Goal: Obtain resource: Obtain resource

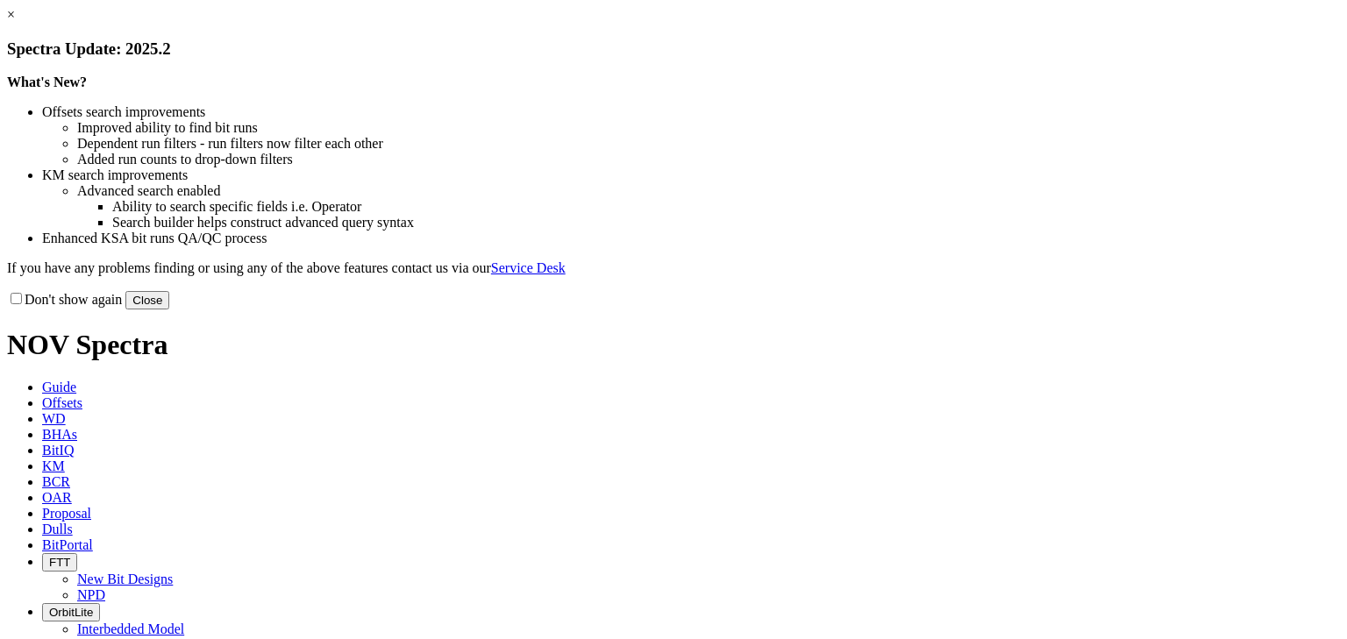
click at [1034, 59] on h3 "Spectra Update: 2025.2" at bounding box center [673, 48] width 1333 height 19
click at [15, 22] on link "×" at bounding box center [11, 14] width 8 height 15
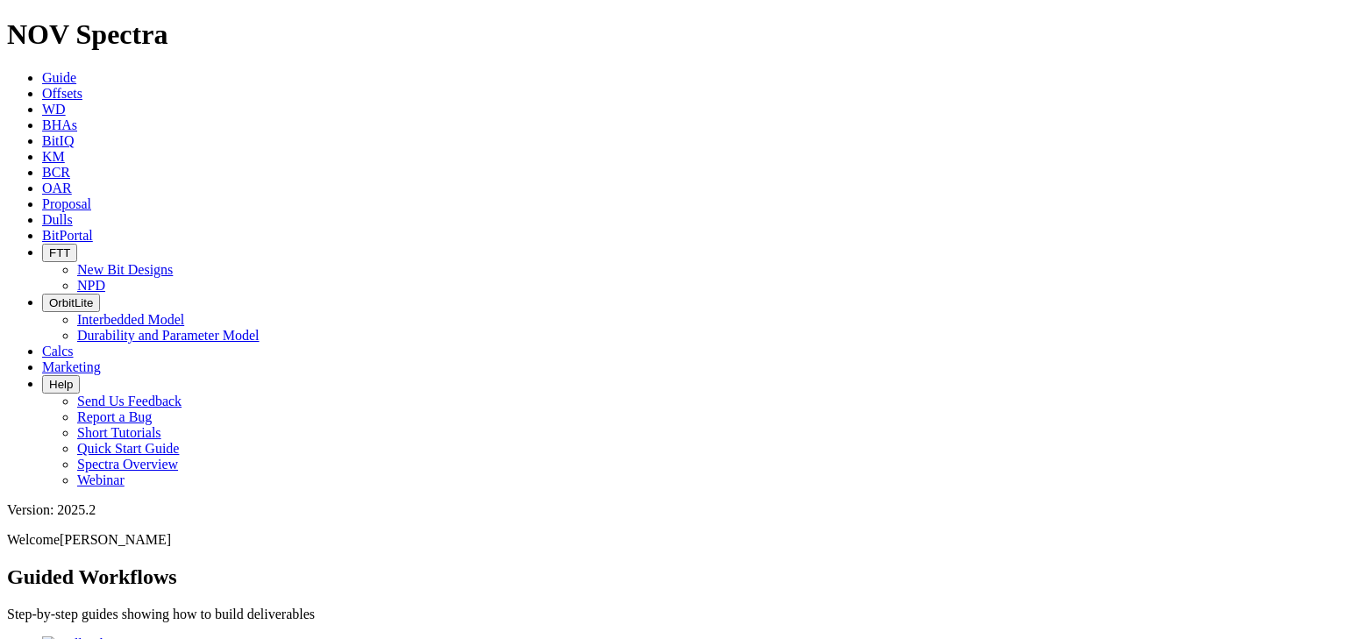
click at [82, 86] on span "Offsets" at bounding box center [62, 93] width 40 height 15
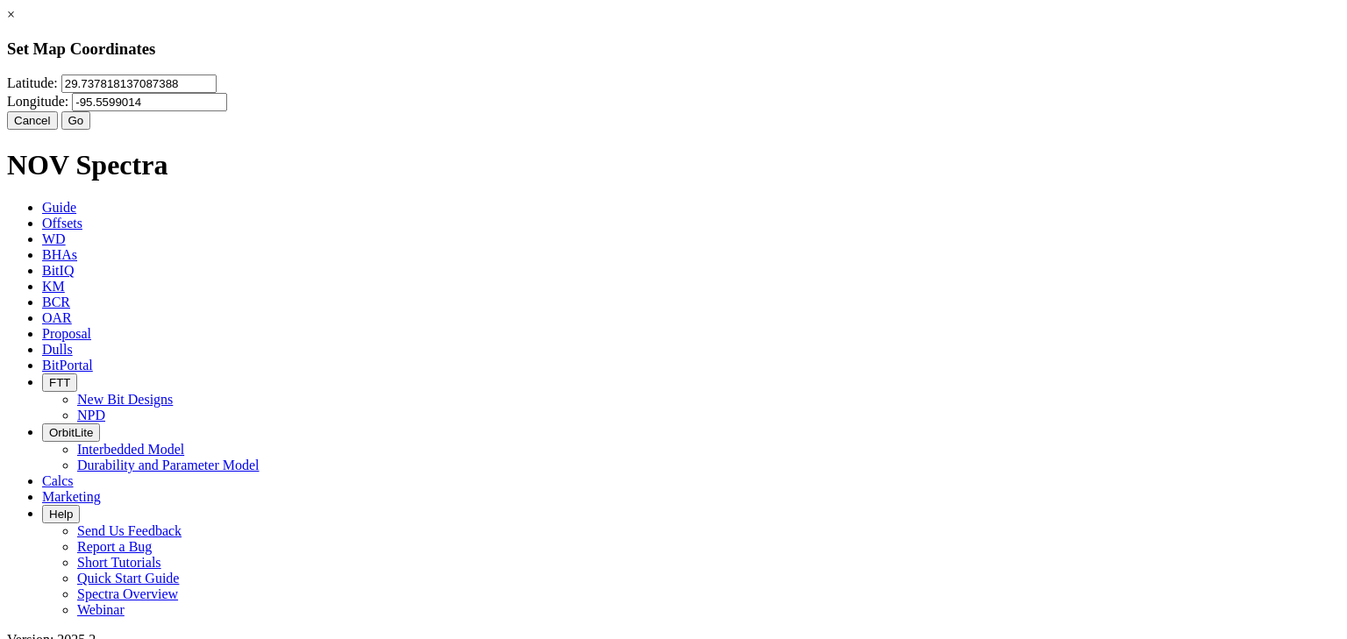
drag, startPoint x: 615, startPoint y: 113, endPoint x: 46, endPoint y: 89, distance: 569.7
click at [46, 89] on div "× Set Map Coordinates [GEOGRAPHIC_DATA] Cancel Go" at bounding box center [673, 68] width 1333 height 123
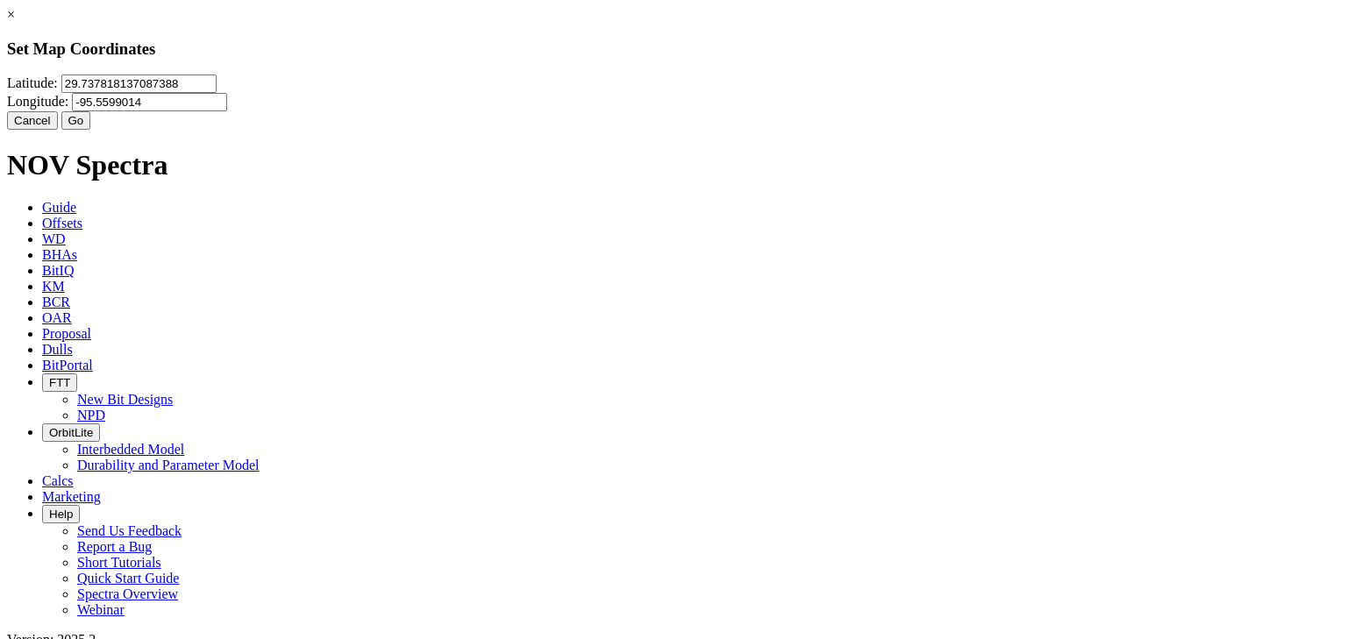
click at [217, 93] on input "29.737818137087388" at bounding box center [138, 84] width 155 height 18
paste input "32921.83"
click at [217, 93] on input "32921.838" at bounding box center [138, 84] width 155 height 18
type input "32921838"
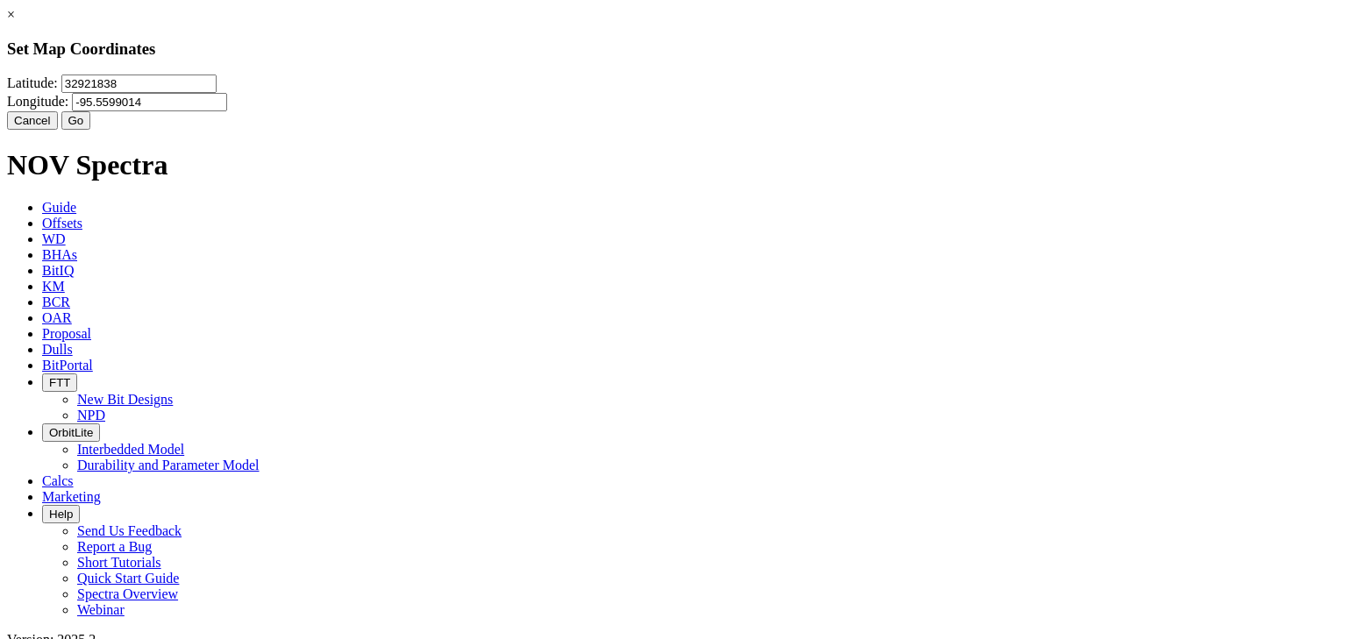
click at [227, 111] on input "-95.5599014" at bounding box center [149, 102] width 155 height 18
click at [91, 130] on button "Go" at bounding box center [76, 120] width 30 height 18
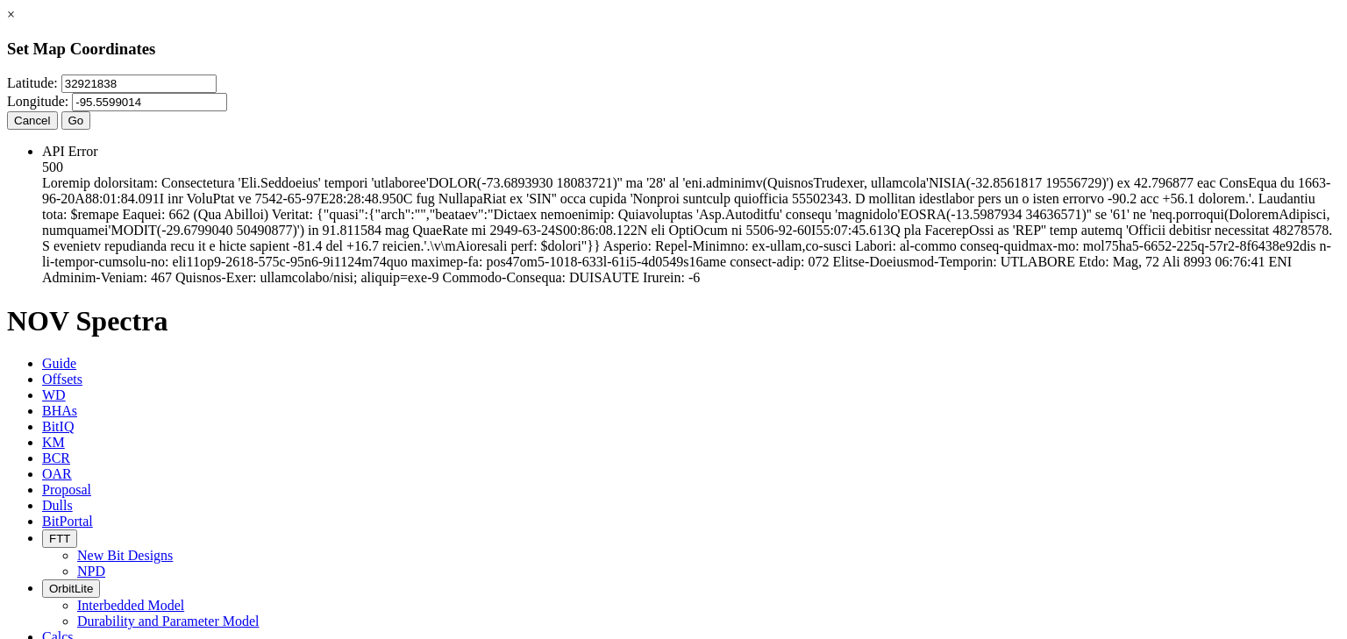
click at [411, 130] on div "× Set Map Coordinates [GEOGRAPHIC_DATA] Cancel Go" at bounding box center [673, 68] width 1333 height 123
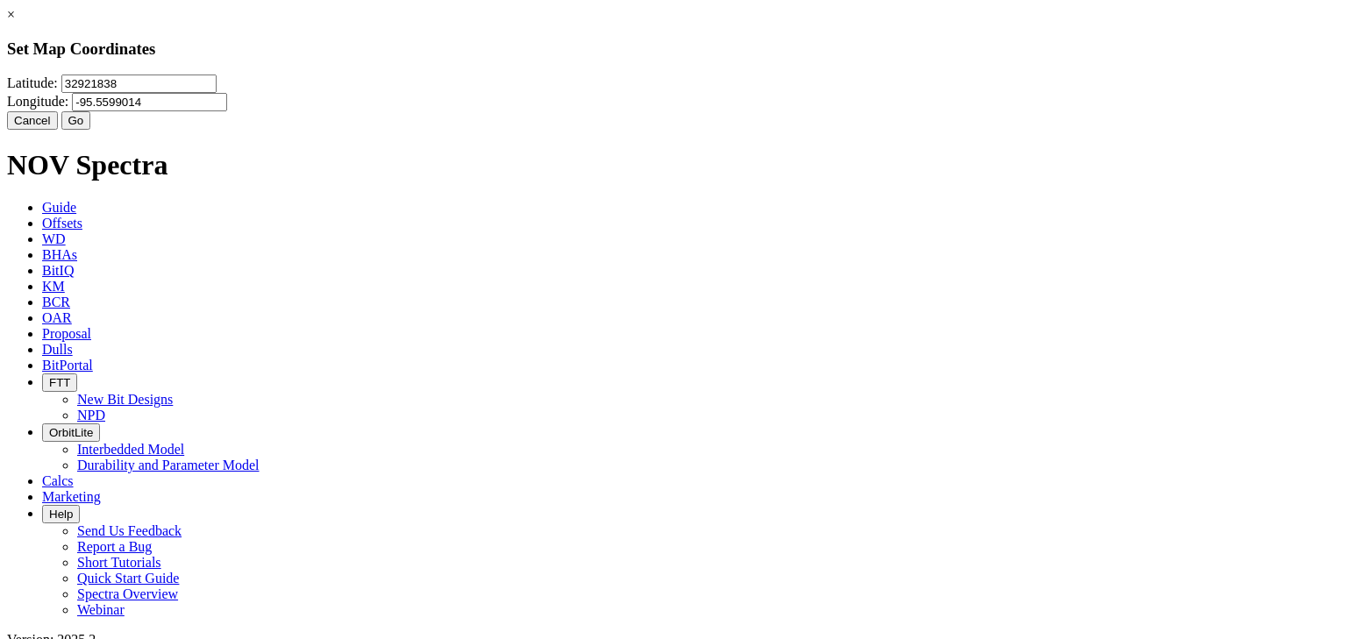
click at [217, 93] on input "32921838" at bounding box center [138, 84] width 155 height 18
type input "32.921838"
click at [91, 130] on button "Go" at bounding box center [76, 120] width 30 height 18
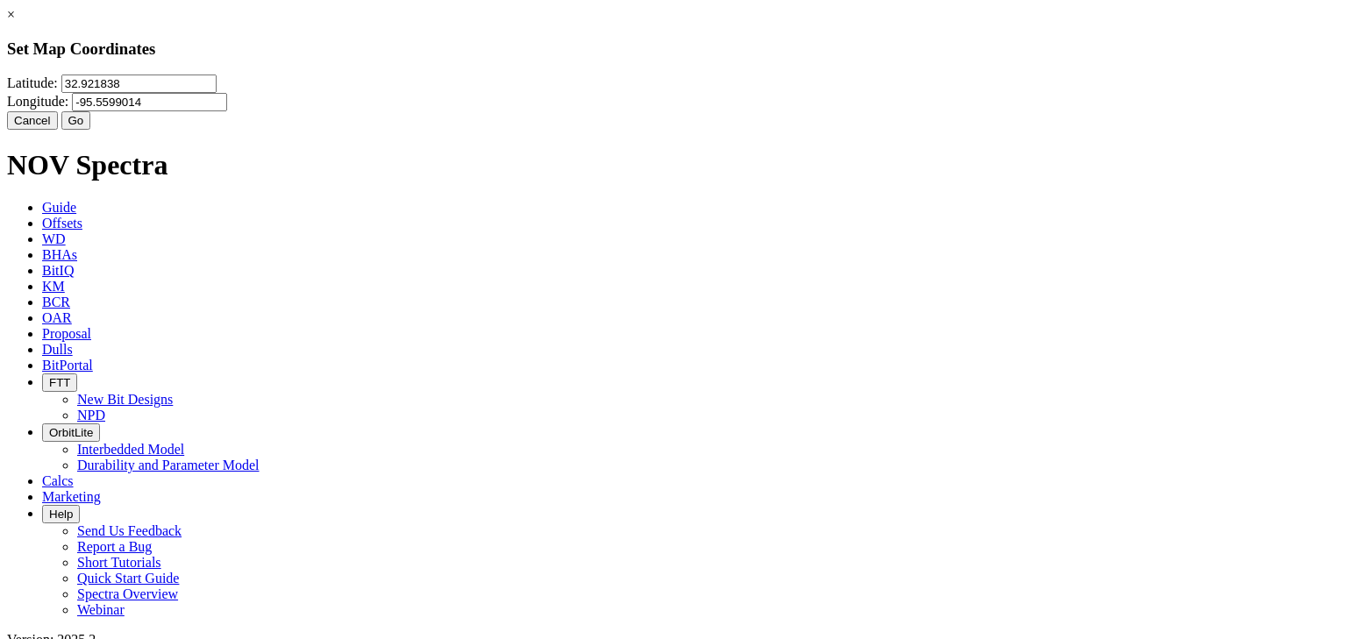
drag, startPoint x: 703, startPoint y: 105, endPoint x: 845, endPoint y: 109, distance: 141.2
click at [227, 109] on input "-95.5599014" at bounding box center [149, 102] width 155 height 18
type input "-9"
type input "-103.3942109"
click at [91, 130] on button "Go" at bounding box center [76, 120] width 30 height 18
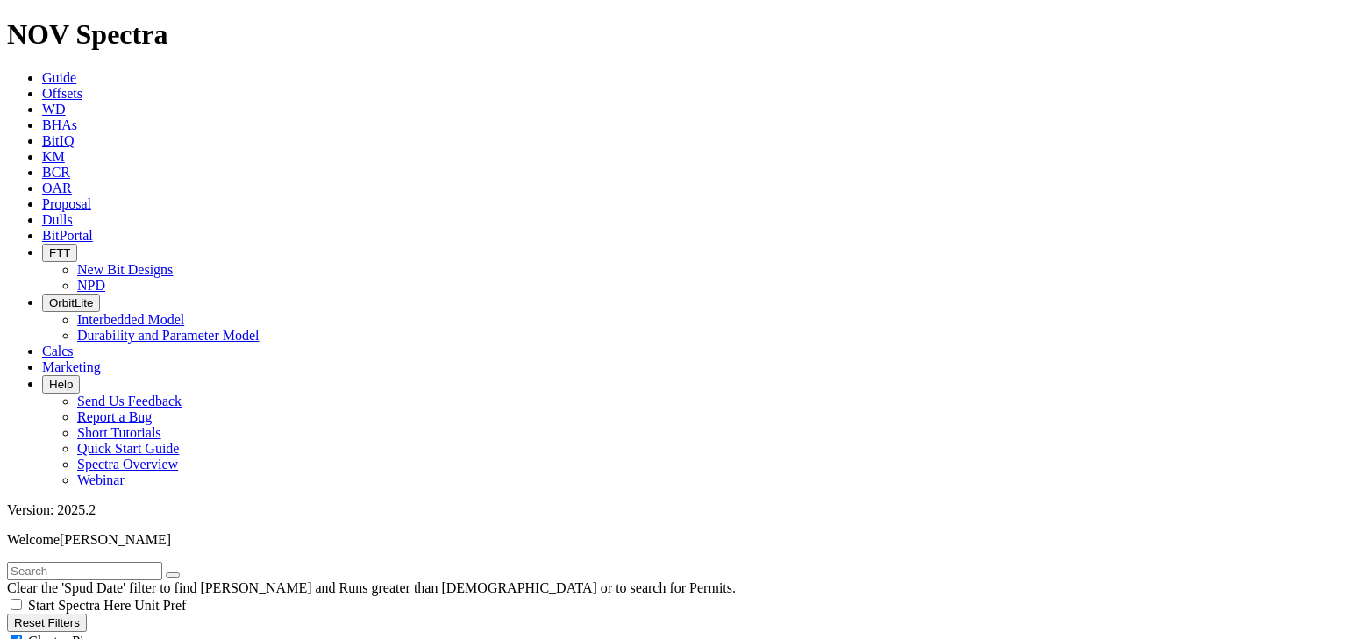
checkbox input "true"
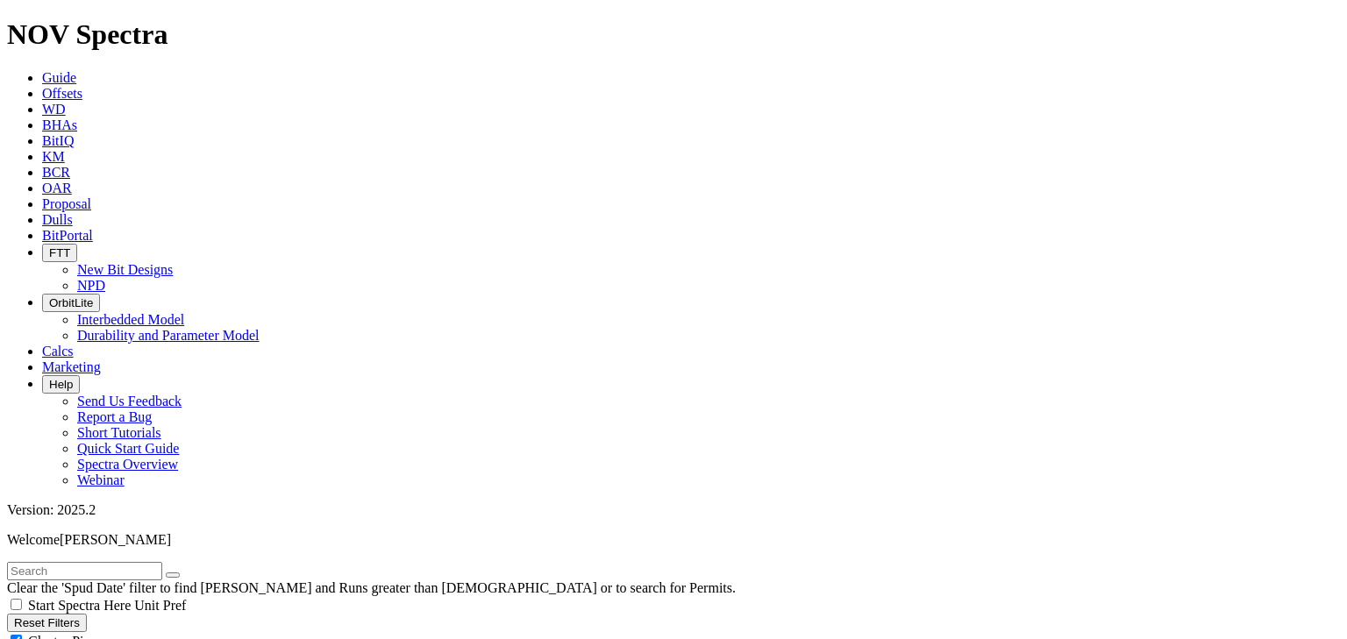
radio input "true"
radio input "false"
type input "5"
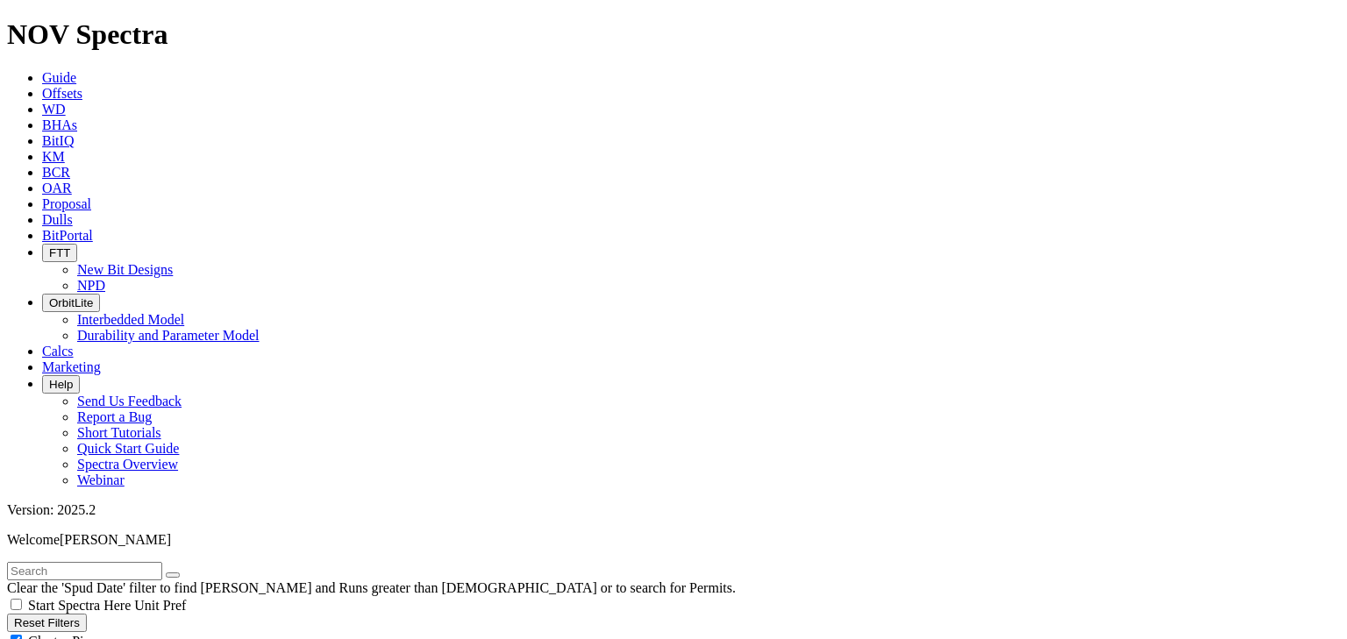
checkbox input "true"
click at [96, 634] on span "Cluster Pins" at bounding box center [62, 641] width 68 height 15
checkbox input "false"
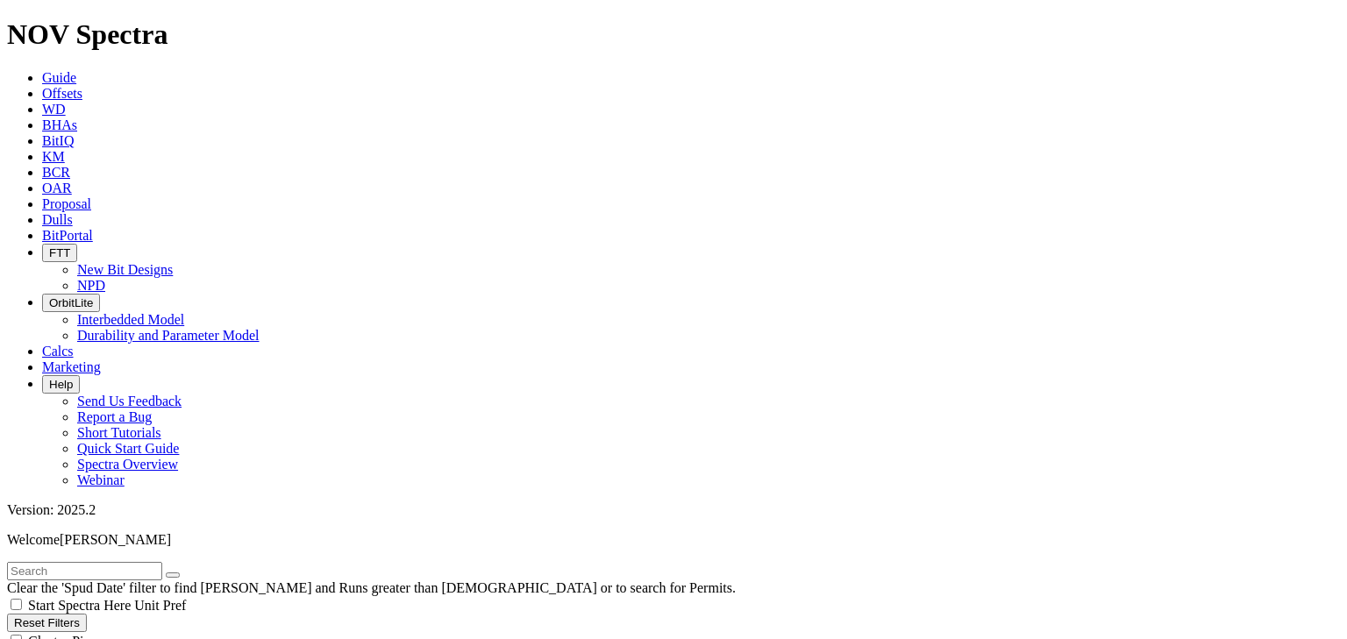
scroll to position [610, 0]
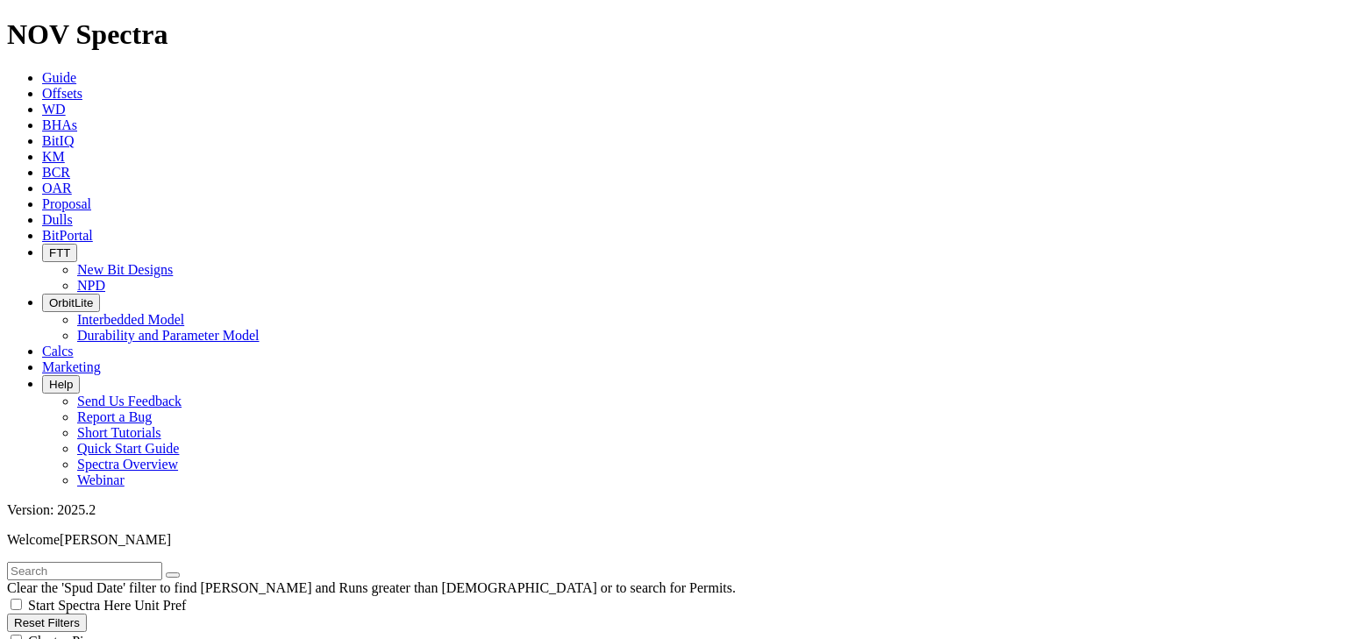
scroll to position [730, 0]
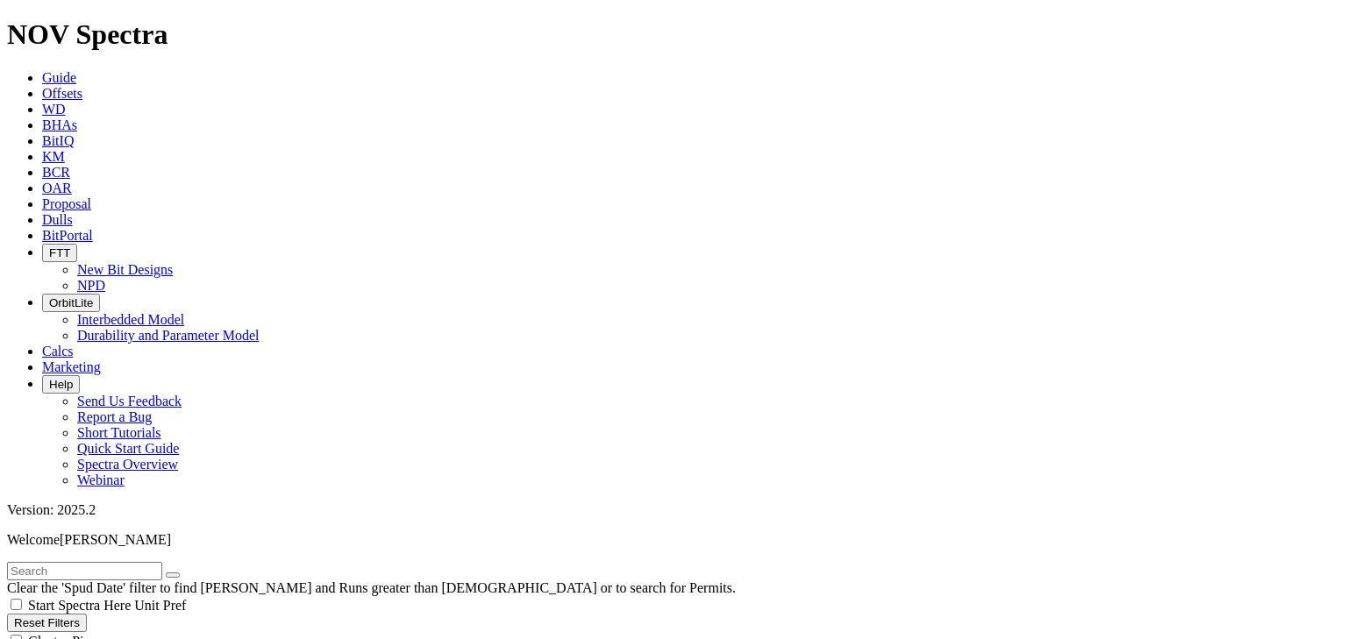
type input "8.75"
checkbox input "false"
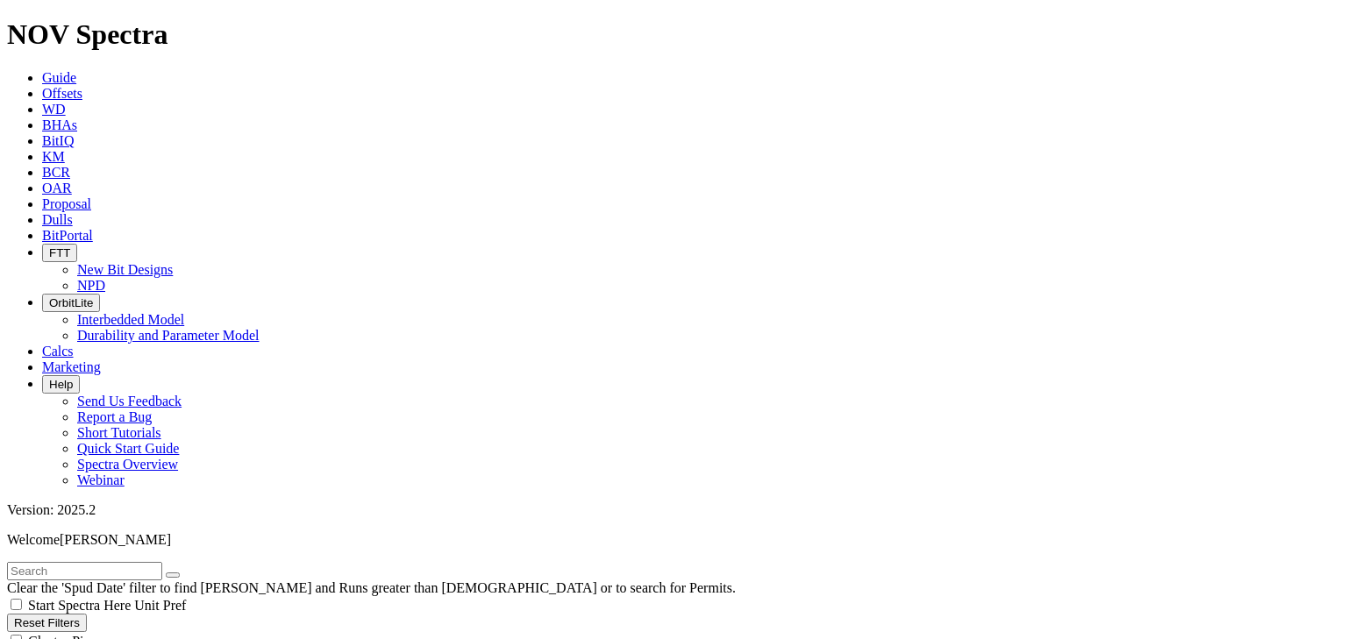
type input "12.25"
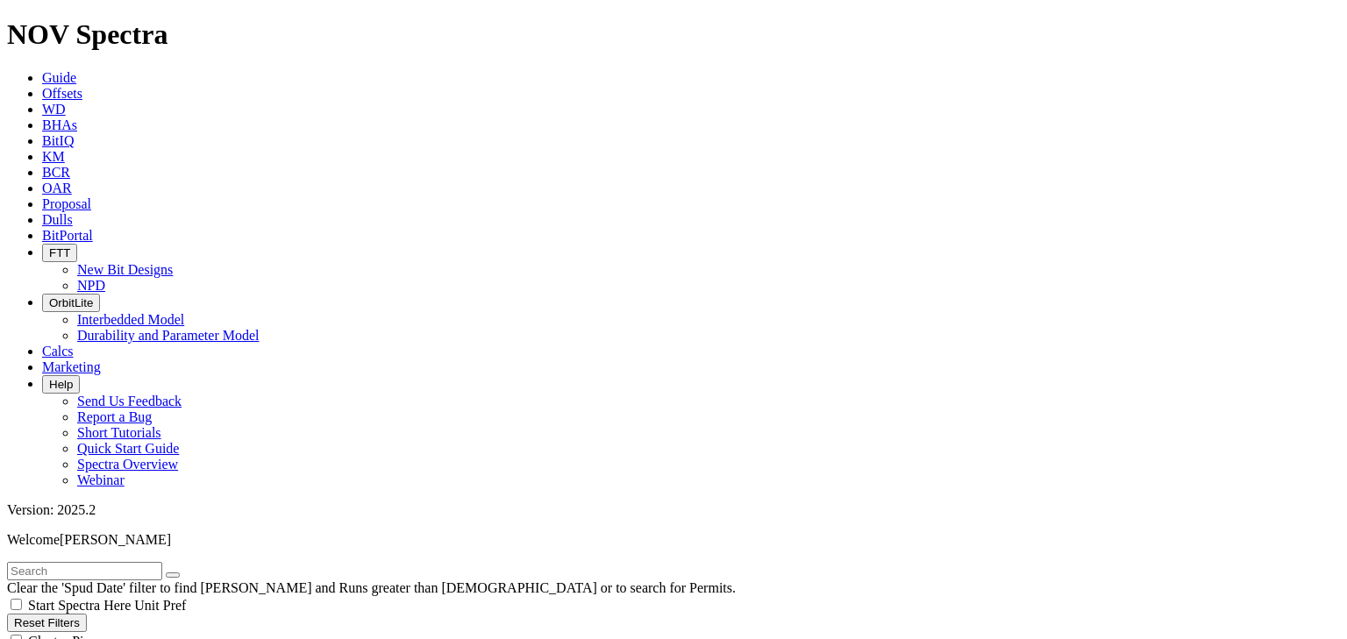
type input "10000"
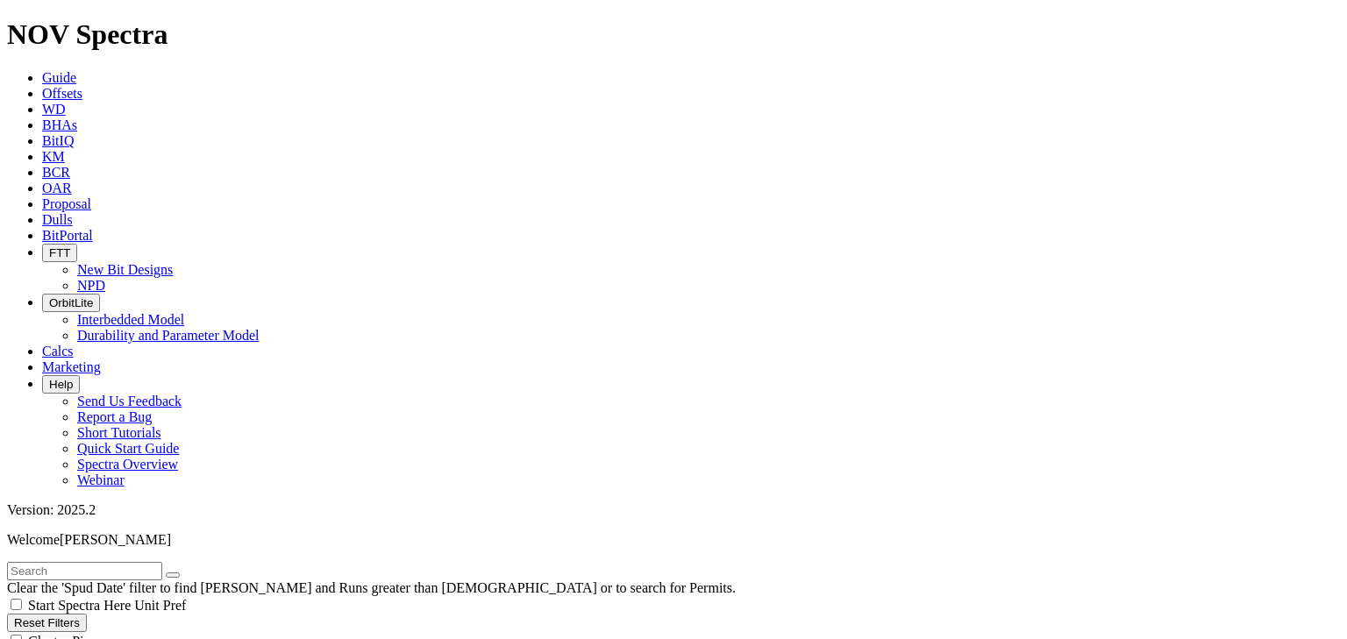
type input "10000"
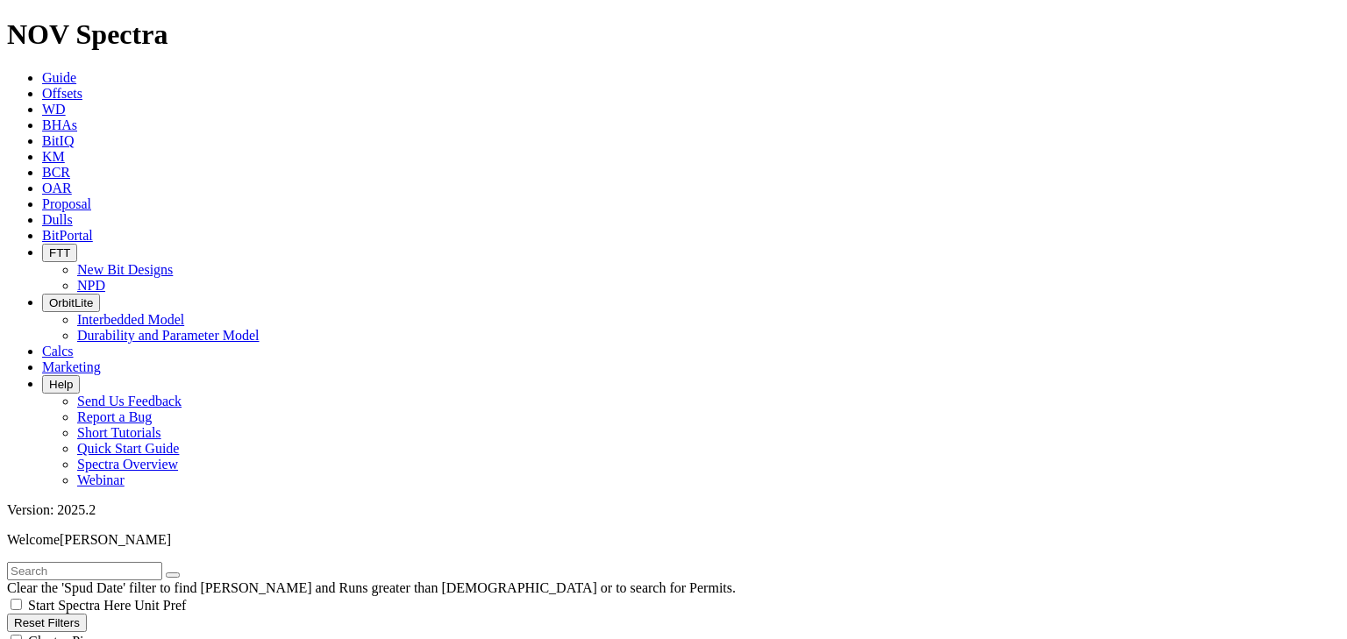
scroll to position [456, 0]
radio input "true"
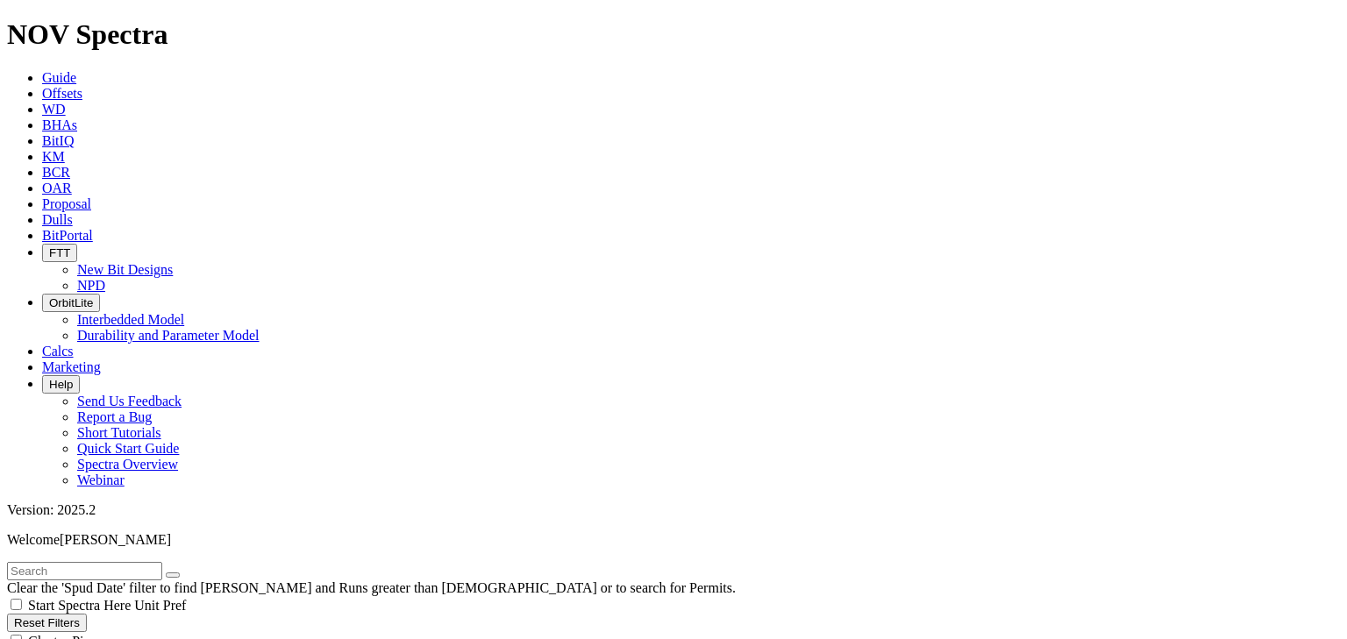
scroll to position [397, 0]
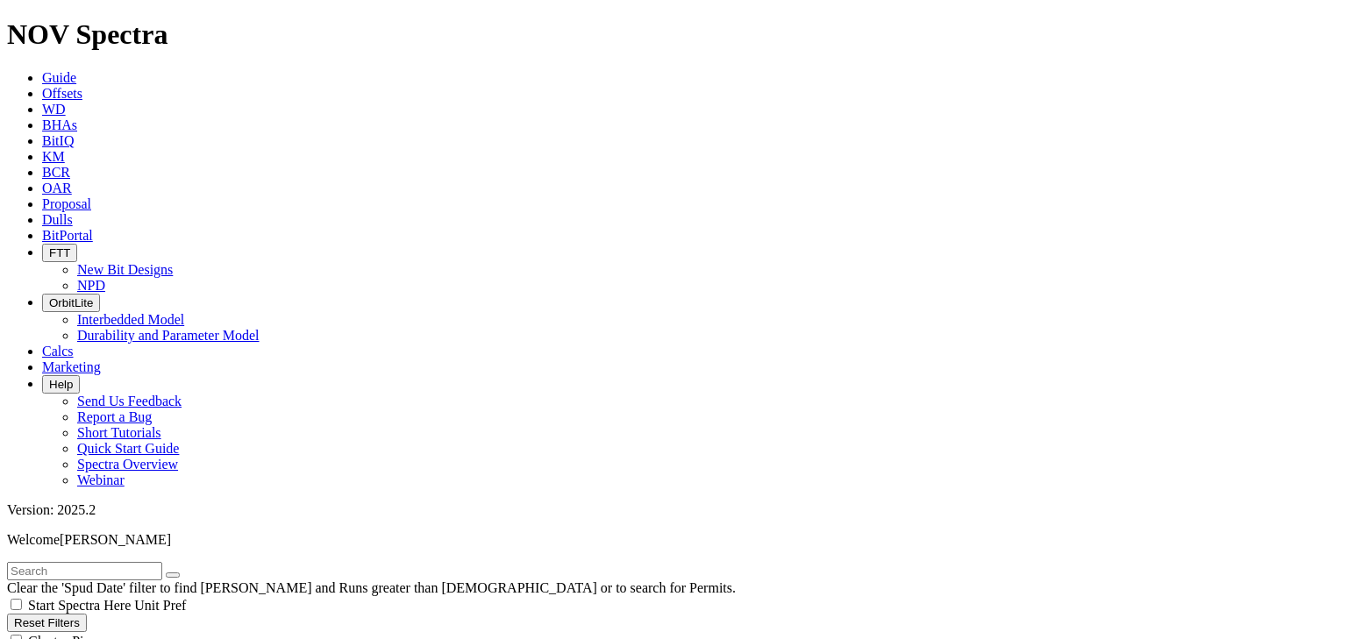
scroll to position [0, 0]
radio input "true"
radio input "false"
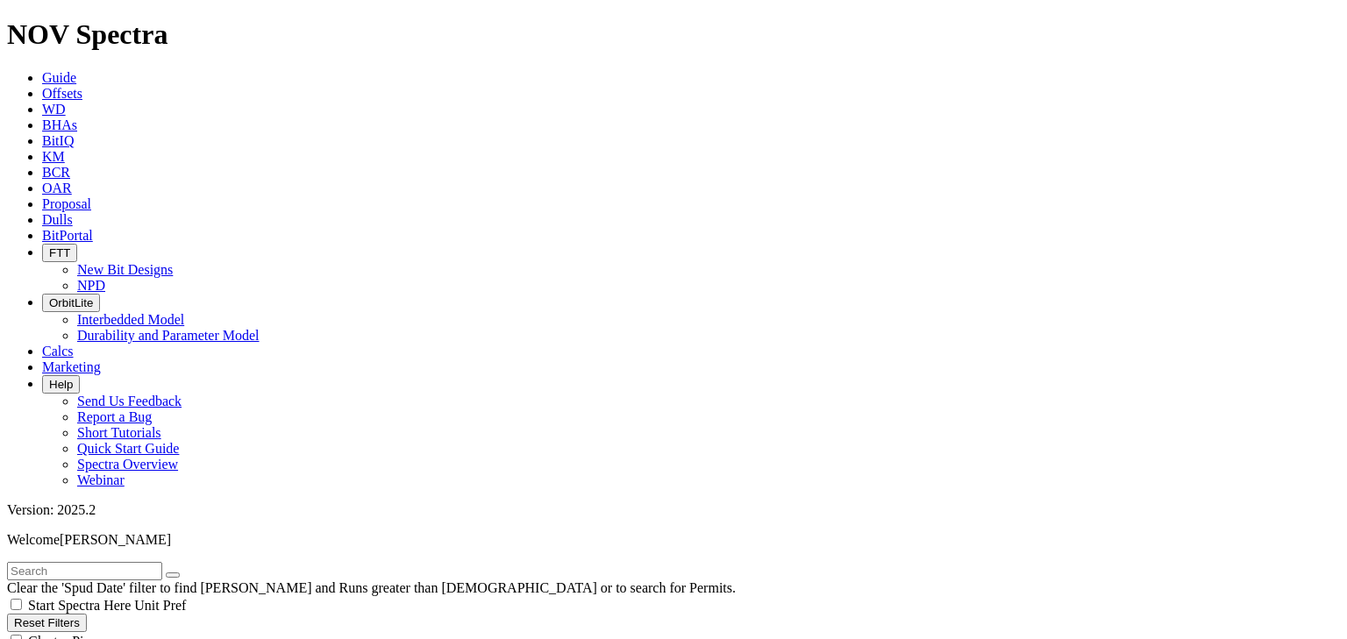
radio input "true"
radio input "false"
type input "3"
radio input "false"
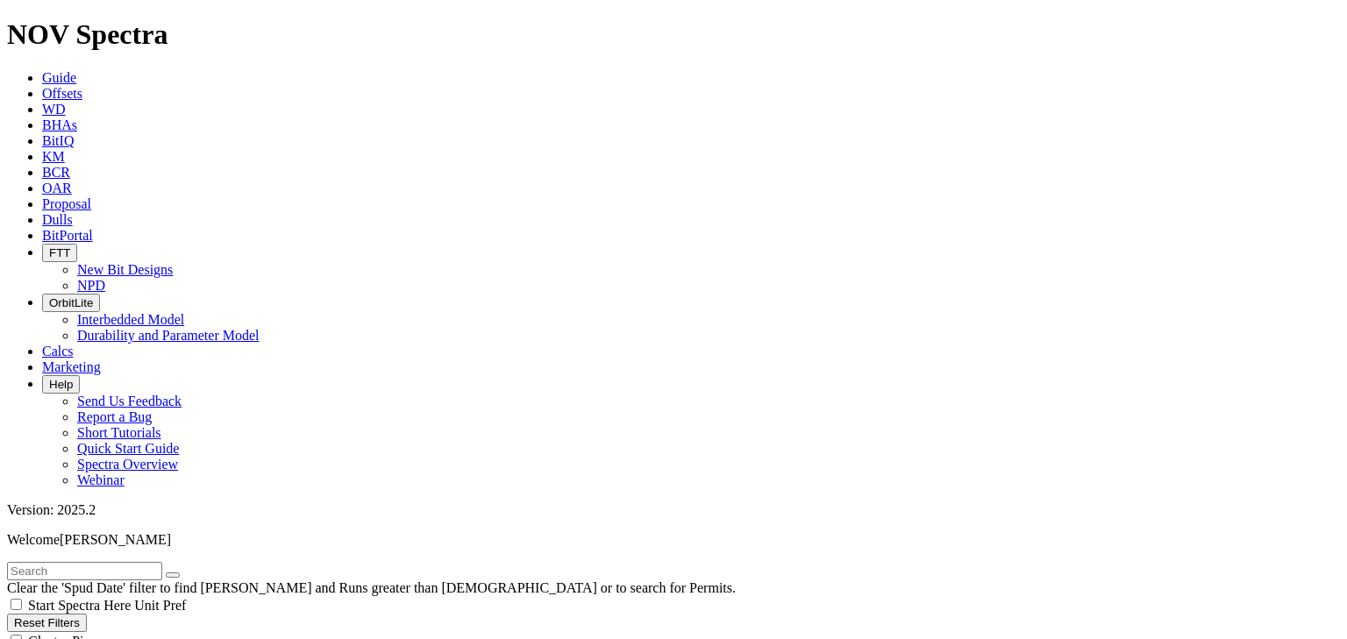
radio input "true"
radio input "false"
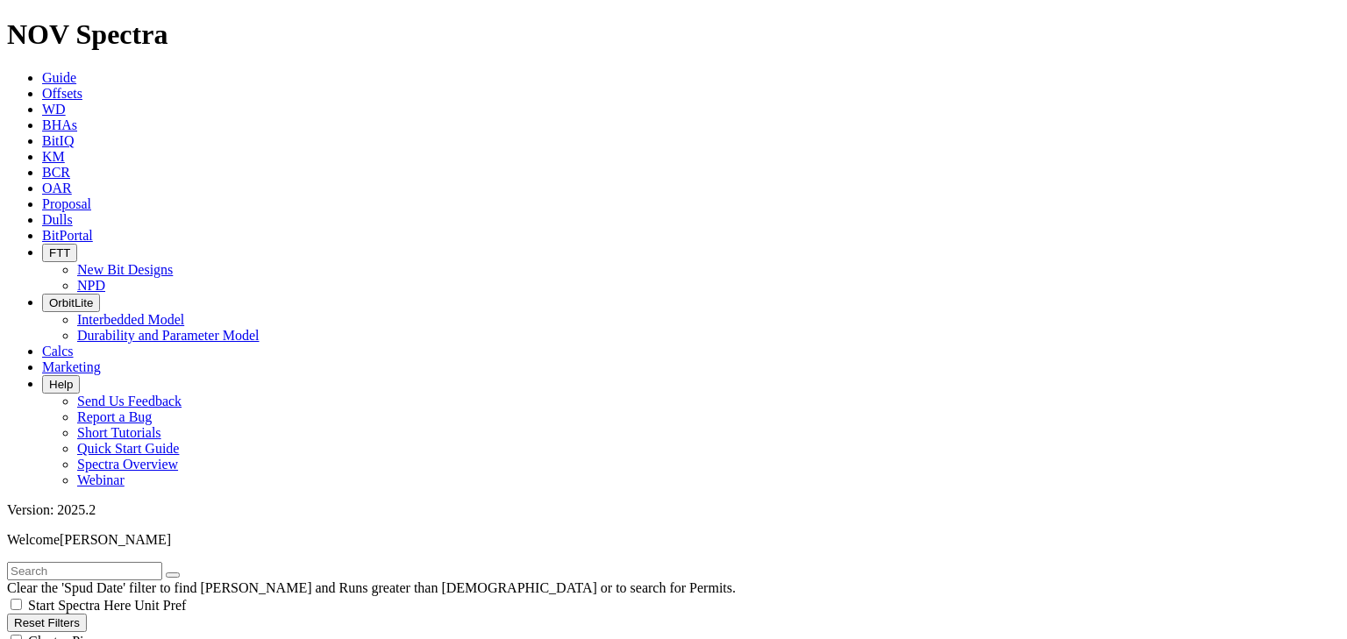
drag, startPoint x: 111, startPoint y: 326, endPoint x: 200, endPoint y: 326, distance: 88.6
type input "10"
drag, startPoint x: 298, startPoint y: 254, endPoint x: 295, endPoint y: 311, distance: 57.1
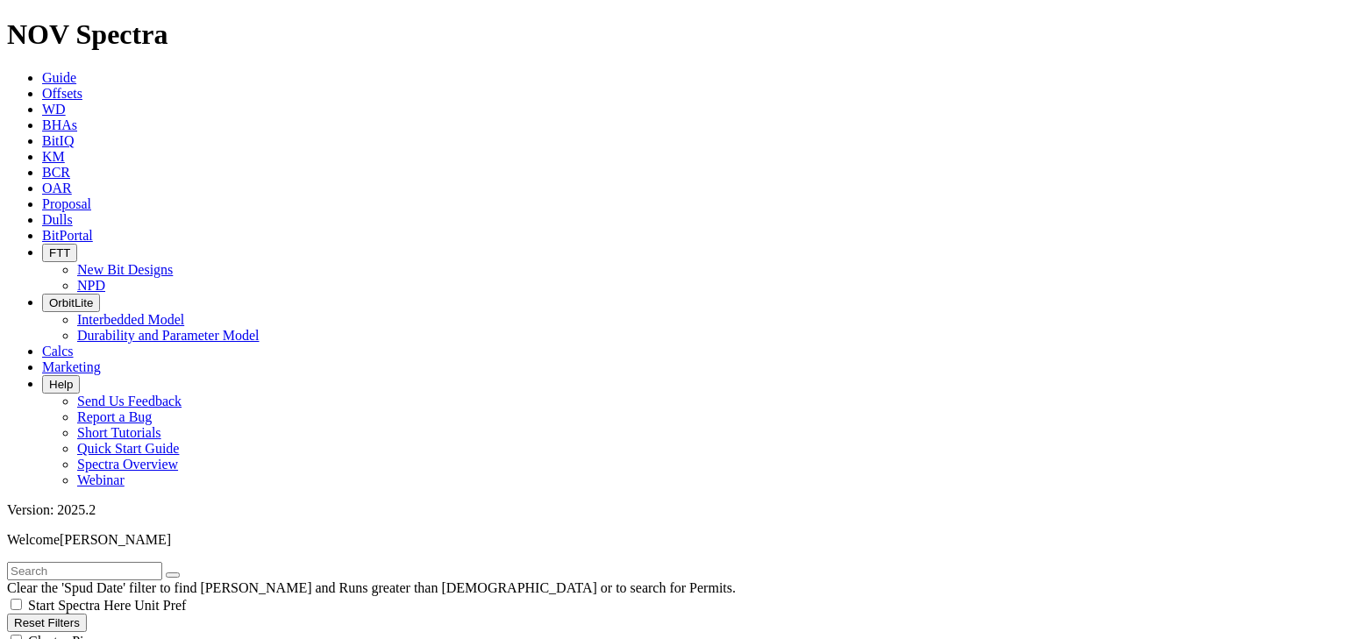
type input "10.625"
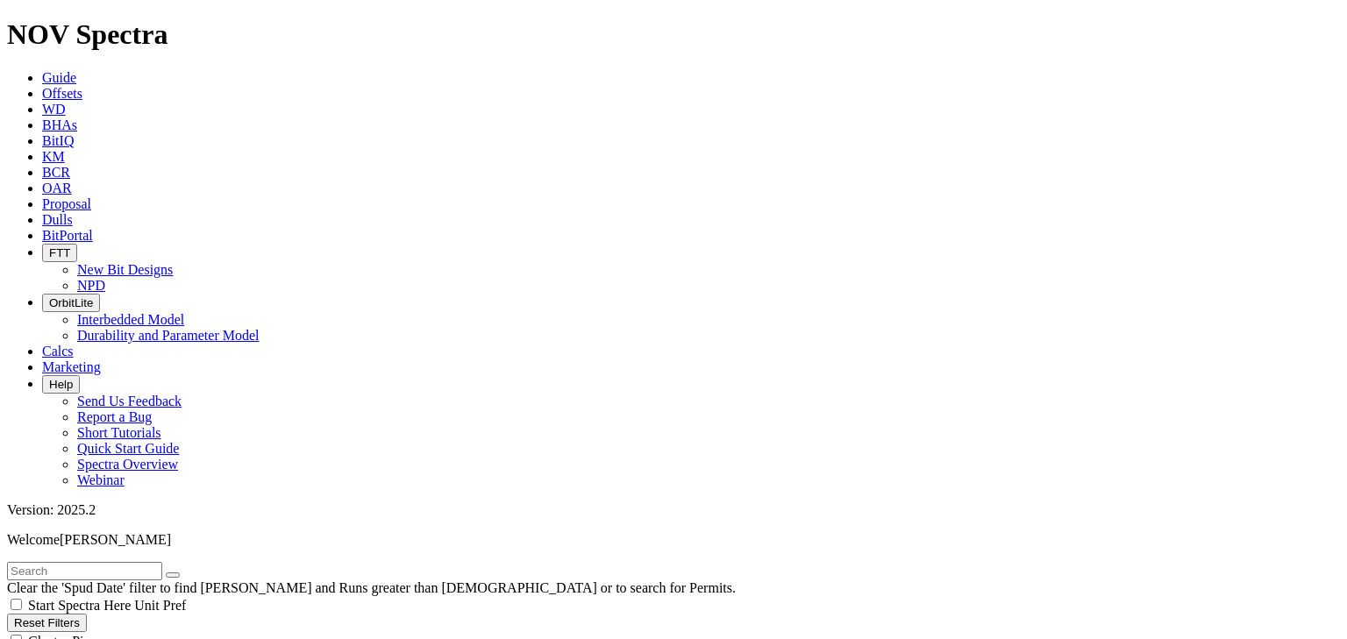
type input "4000"
